Goal: Navigation & Orientation: Find specific page/section

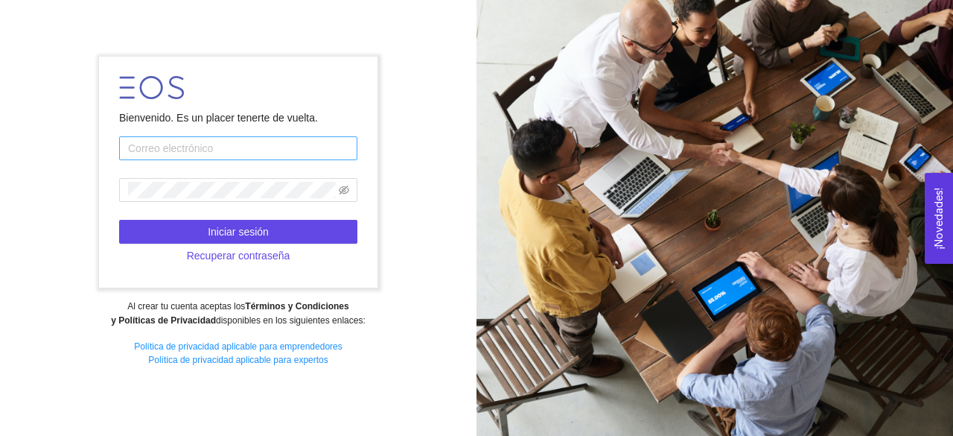
click at [248, 147] on input "text" at bounding box center [238, 148] width 238 height 24
type input "a01562339@tec.mx"
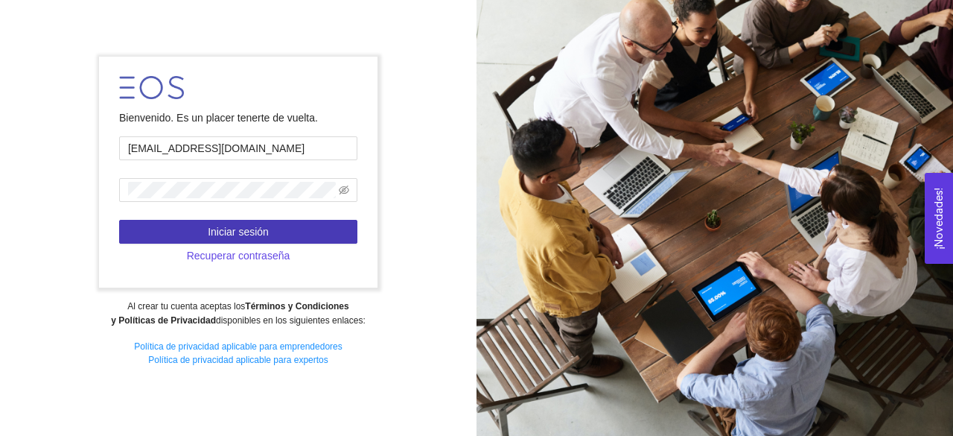
click at [204, 241] on button "Iniciar sesión" at bounding box center [238, 232] width 238 height 24
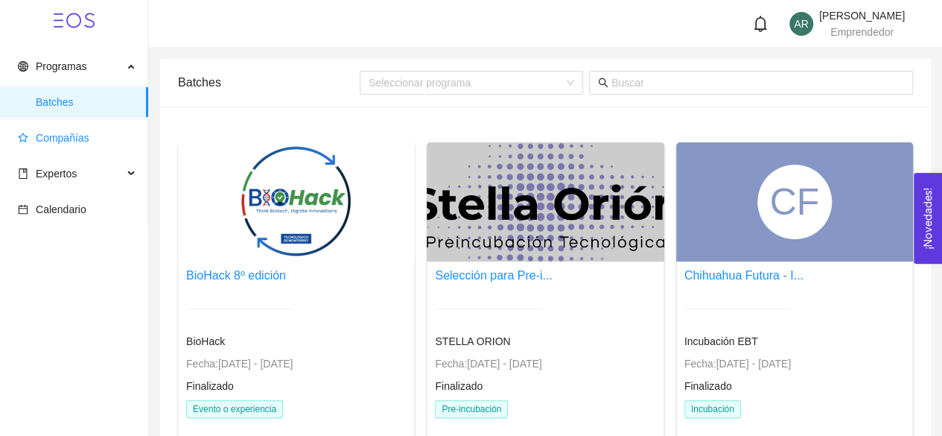
click at [72, 138] on span "Compañías" at bounding box center [63, 138] width 54 height 12
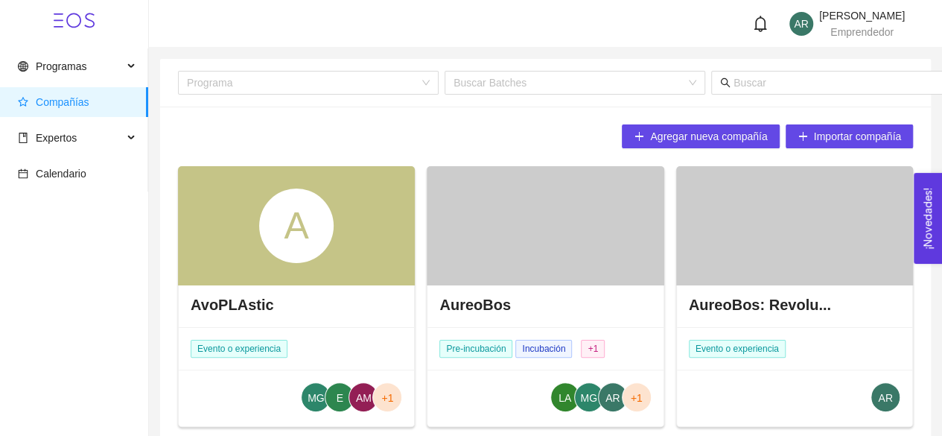
scroll to position [73, 0]
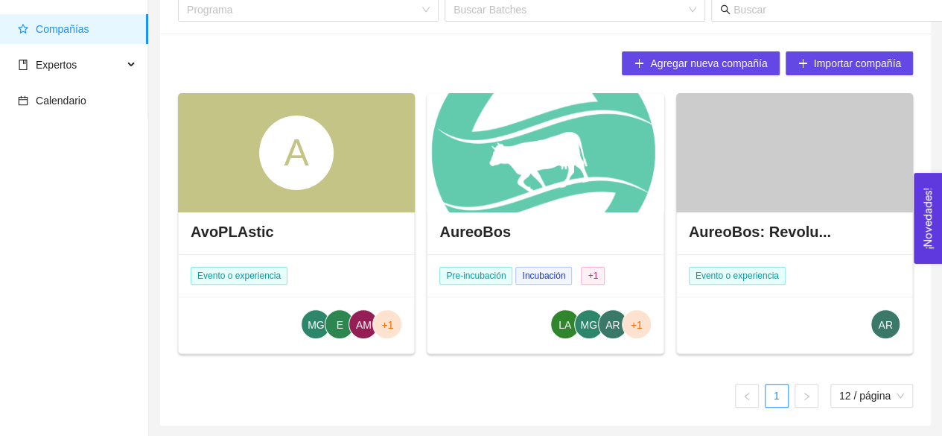
click at [512, 173] on div at bounding box center [545, 152] width 237 height 119
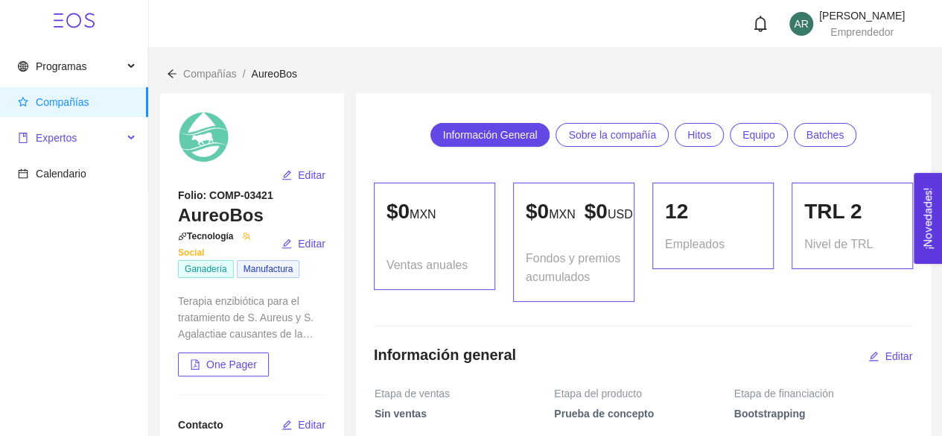
click at [80, 139] on span "Expertos" at bounding box center [70, 138] width 105 height 30
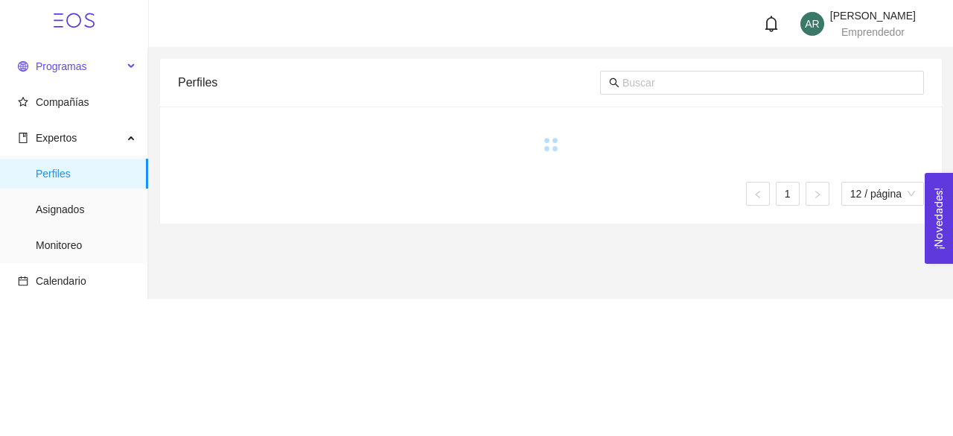
click at [81, 66] on span "Programas" at bounding box center [61, 66] width 51 height 12
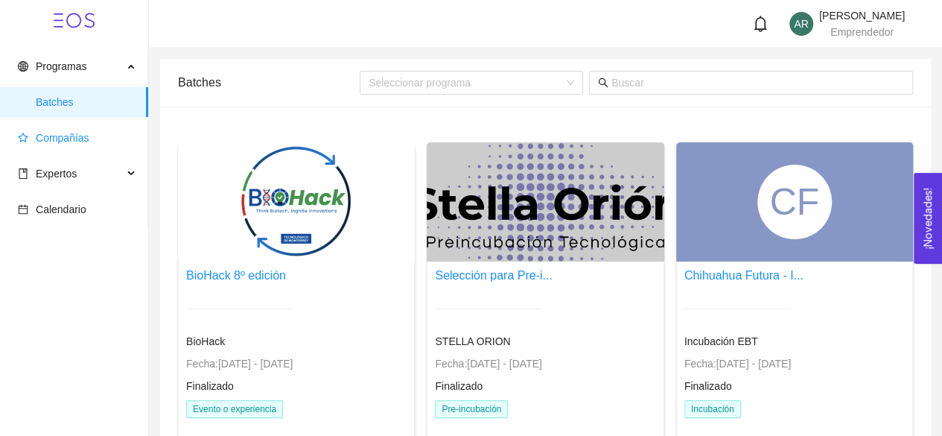
click at [63, 141] on span "Compañías" at bounding box center [63, 138] width 54 height 12
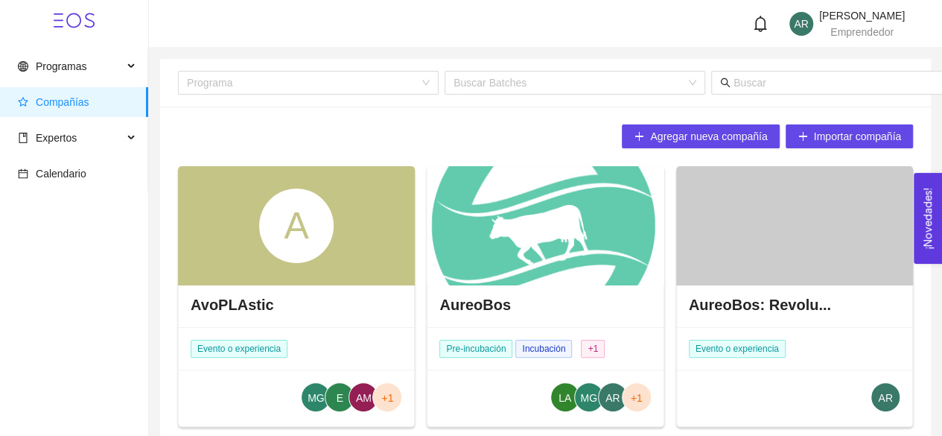
scroll to position [73, 0]
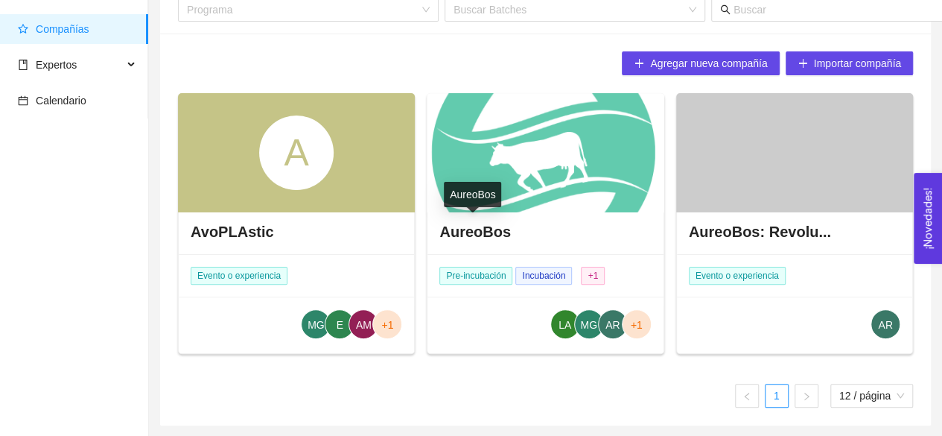
click at [485, 238] on h4 "AureoBos" at bounding box center [474, 231] width 71 height 21
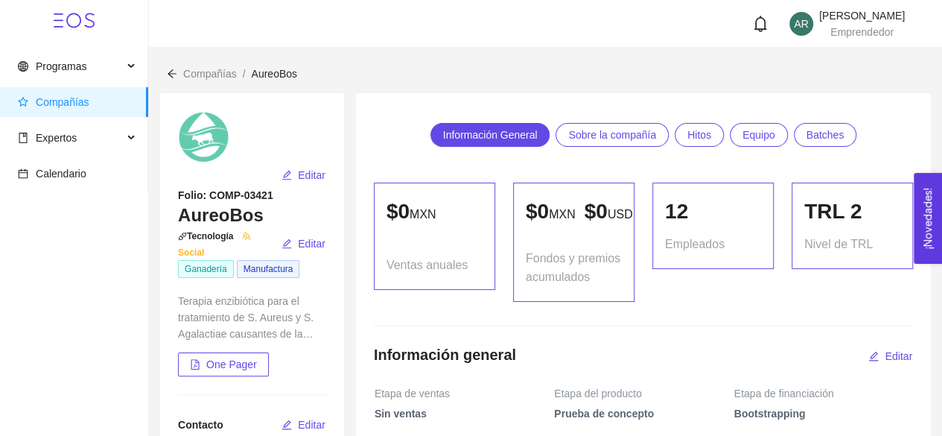
click at [267, 61] on div "Compañías / AureoBos /" at bounding box center [545, 65] width 793 height 34
click at [57, 178] on span "Calendario" at bounding box center [61, 174] width 51 height 12
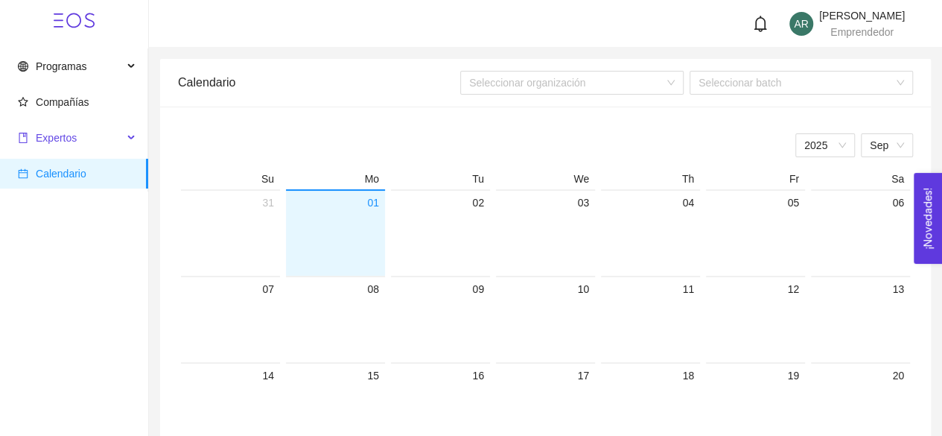
click at [104, 136] on span "Expertos" at bounding box center [70, 138] width 105 height 30
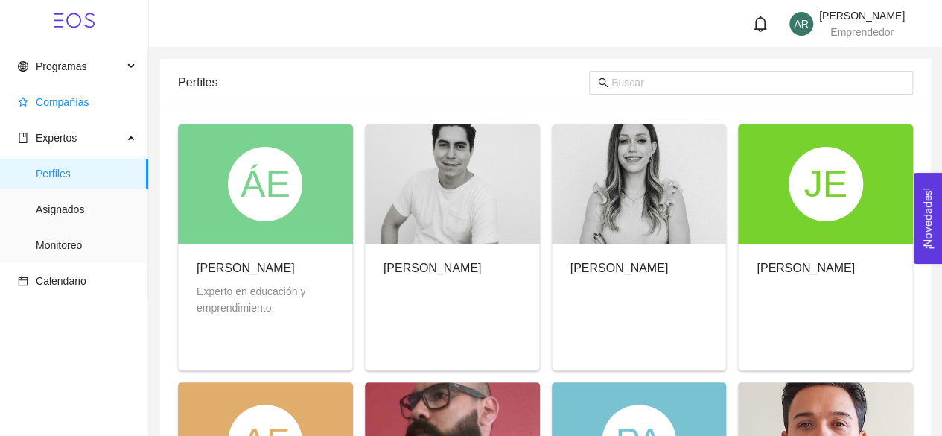
click at [83, 101] on span "Compañías" at bounding box center [63, 102] width 54 height 12
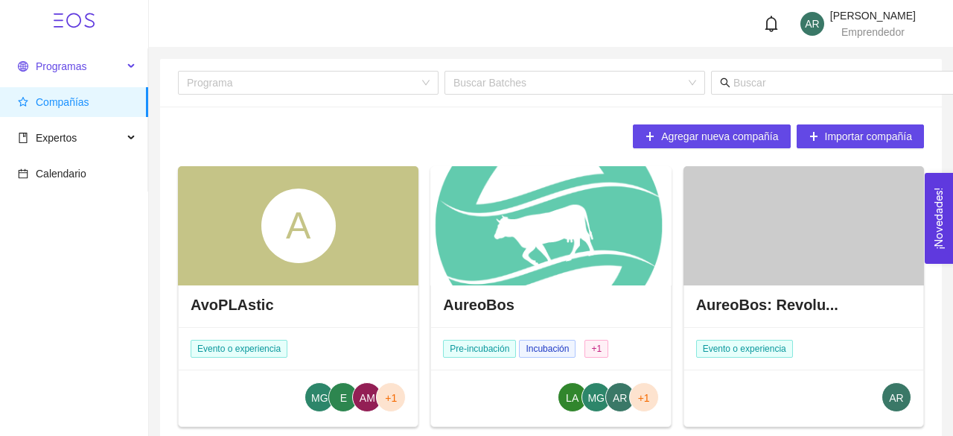
click at [82, 53] on span "Programas" at bounding box center [70, 66] width 105 height 30
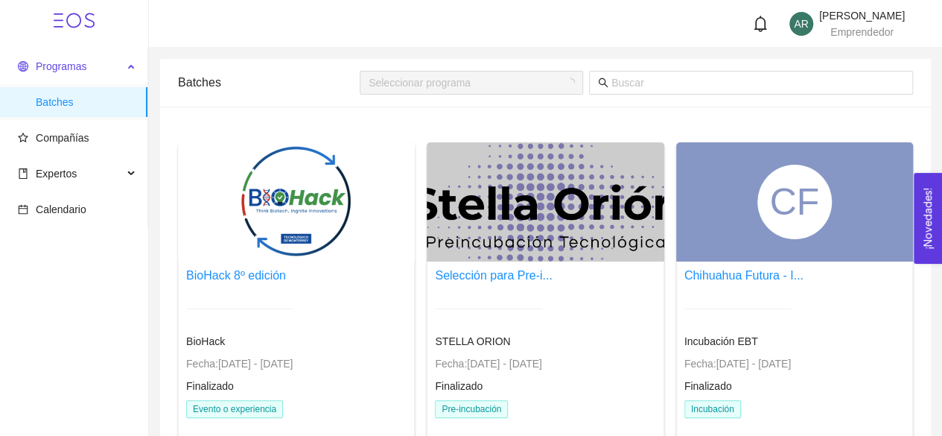
click at [80, 64] on span "Programas" at bounding box center [61, 66] width 51 height 12
click at [65, 165] on span "Expertos" at bounding box center [70, 174] width 105 height 30
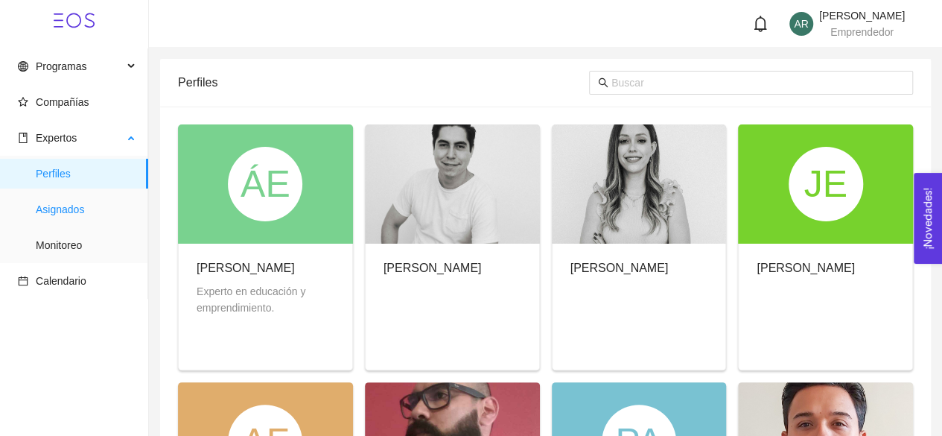
click at [77, 209] on span "Asignados" at bounding box center [86, 209] width 101 height 30
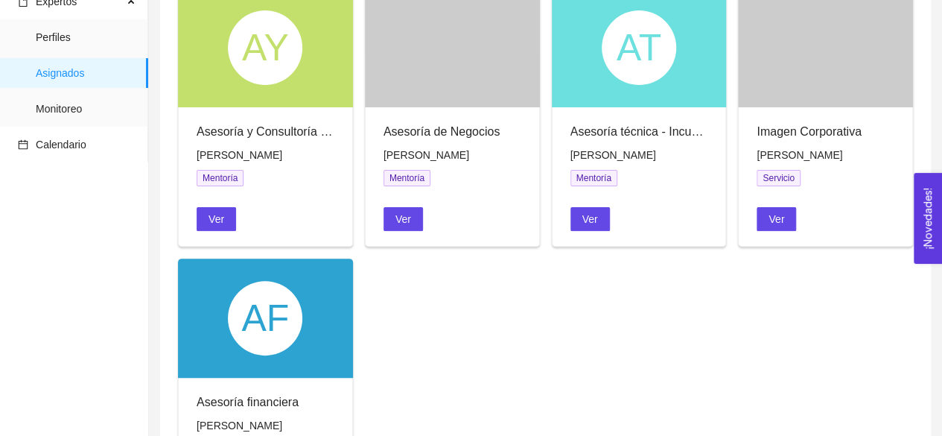
scroll to position [141, 0]
